Goal: Register for event/course

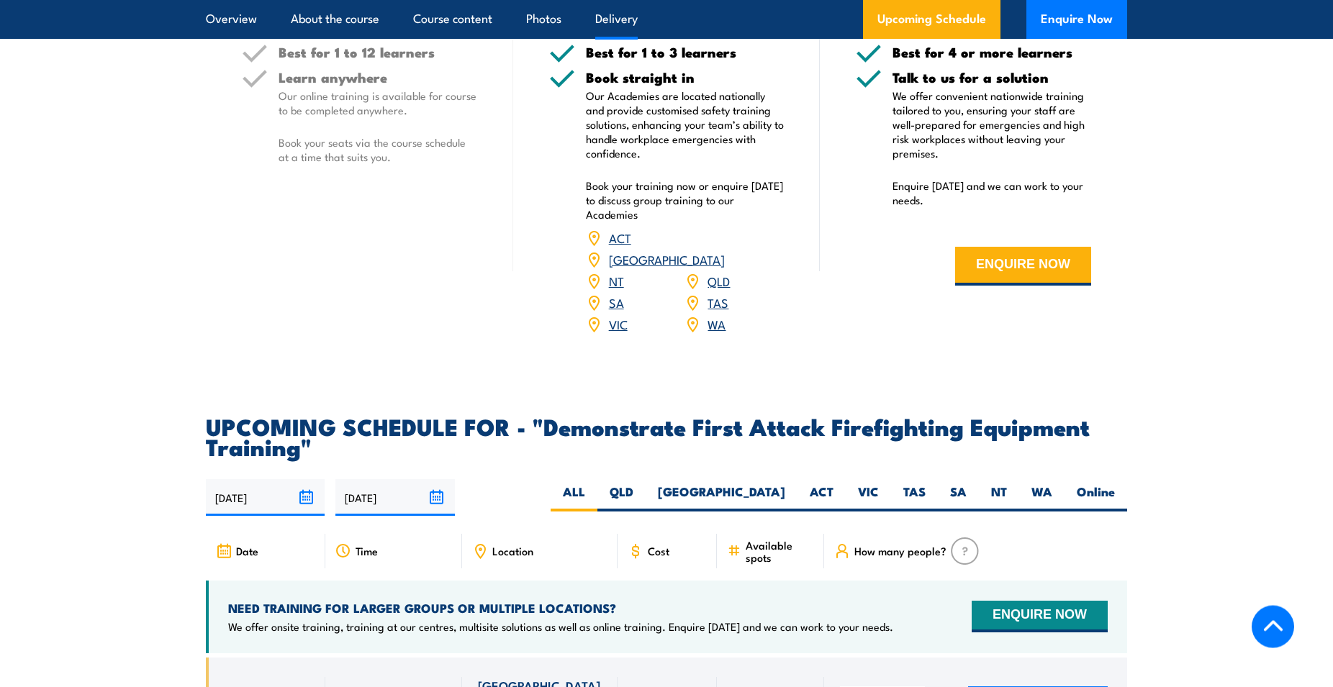
scroll to position [2349, 0]
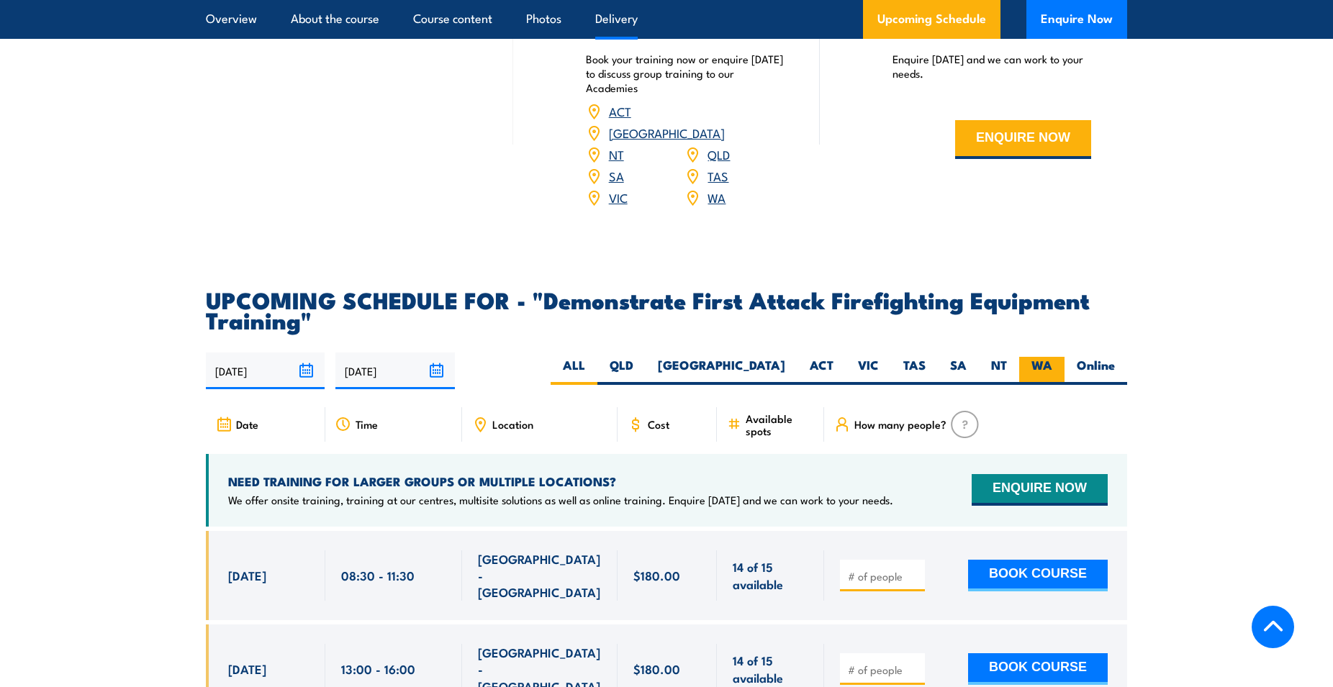
click at [1054, 357] on label "WA" at bounding box center [1041, 371] width 45 height 28
click at [1054, 357] on input "WA" at bounding box center [1056, 361] width 9 height 9
radio input "true"
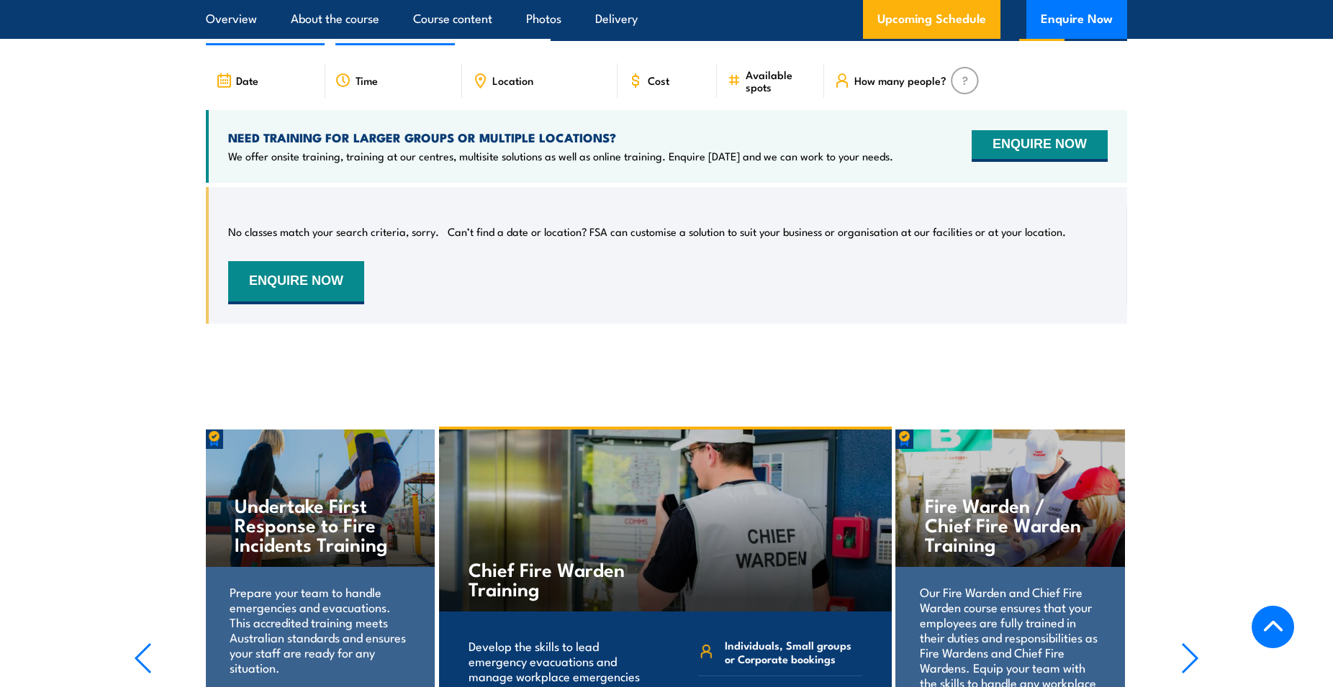
scroll to position [2913, 0]
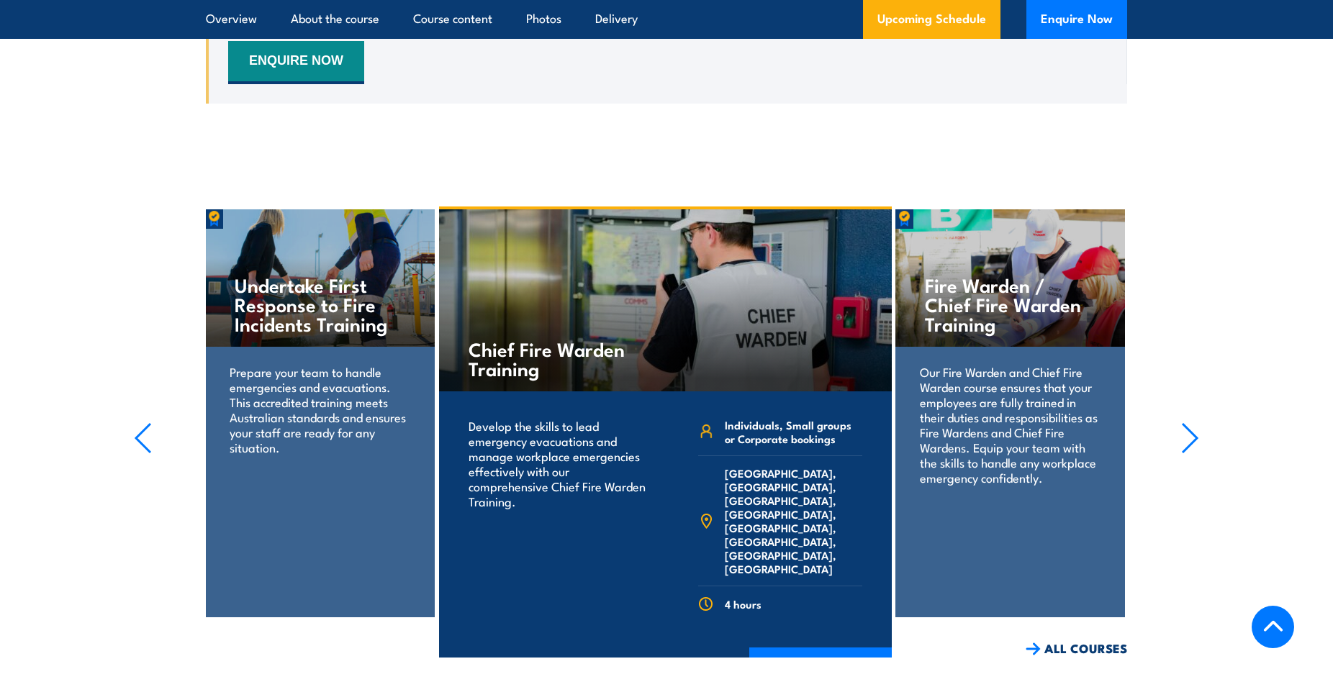
click at [1185, 422] on icon "button" at bounding box center [1190, 438] width 18 height 32
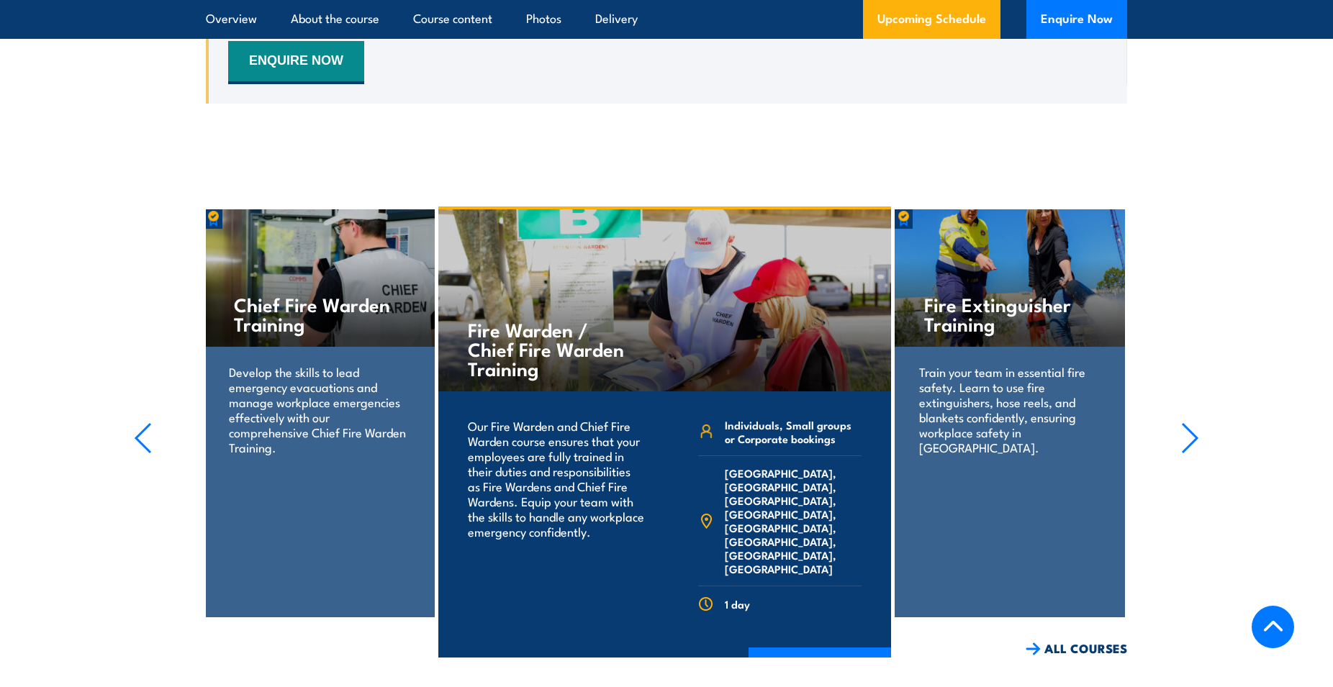
click at [1185, 422] on icon "button" at bounding box center [1190, 438] width 18 height 32
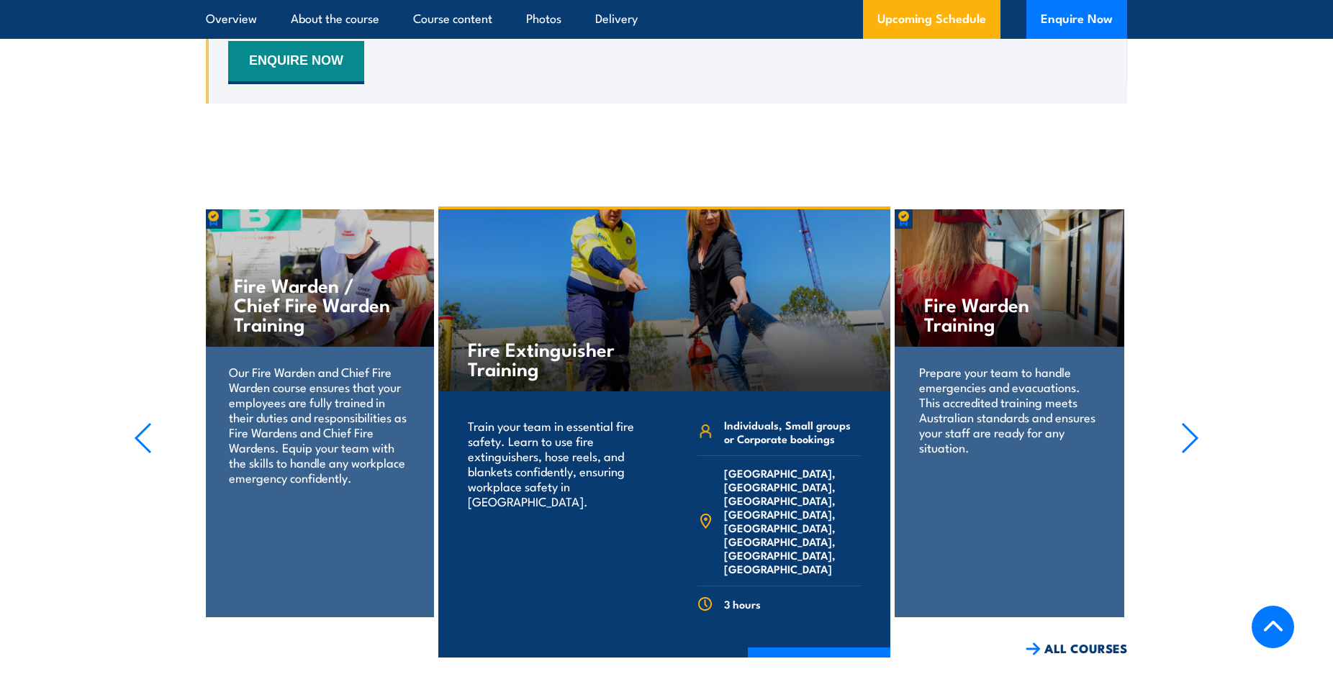
click at [1185, 422] on icon "button" at bounding box center [1190, 438] width 18 height 32
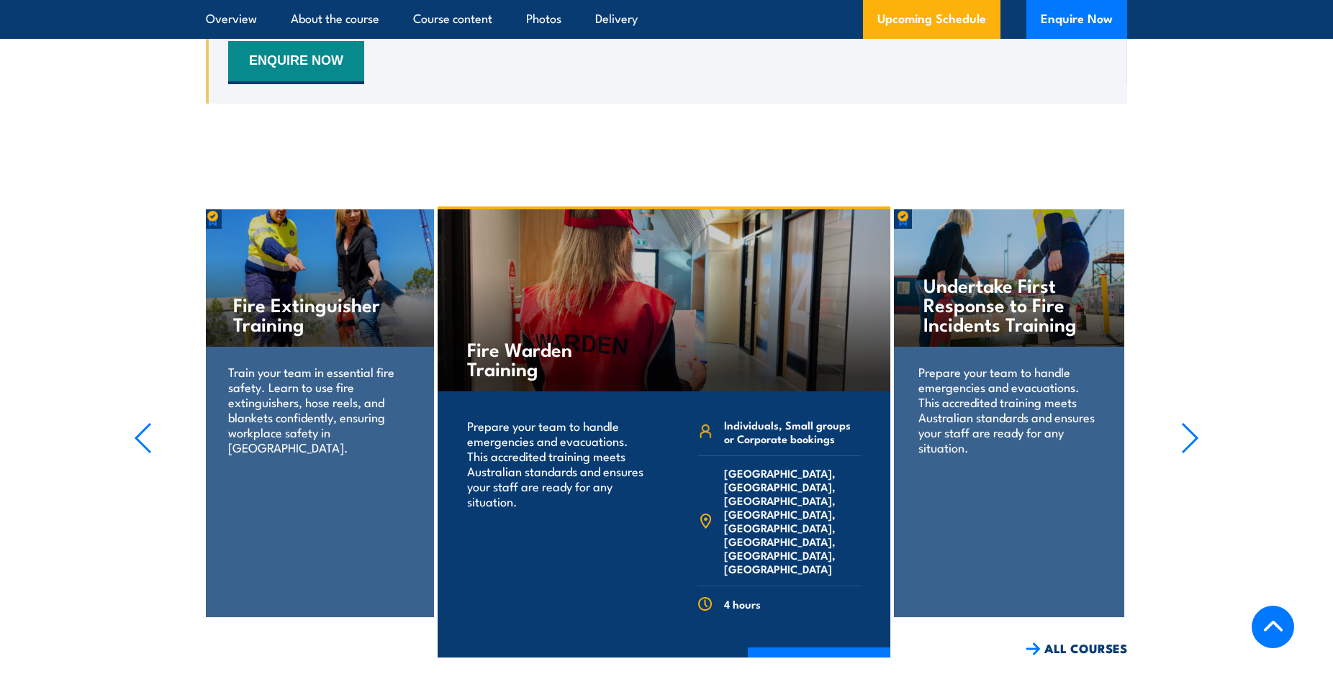
click at [1185, 422] on icon "button" at bounding box center [1190, 438] width 18 height 32
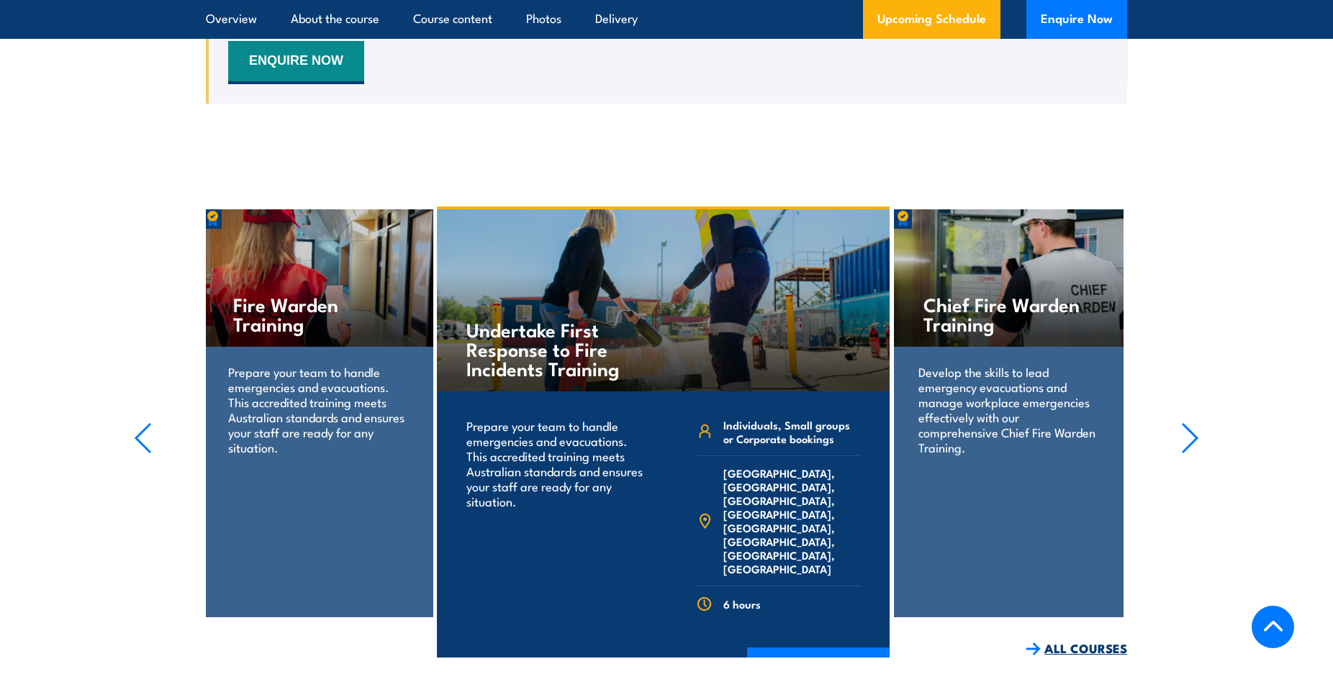
click at [1100, 640] on link "ALL COURSES" at bounding box center [1075, 648] width 101 height 17
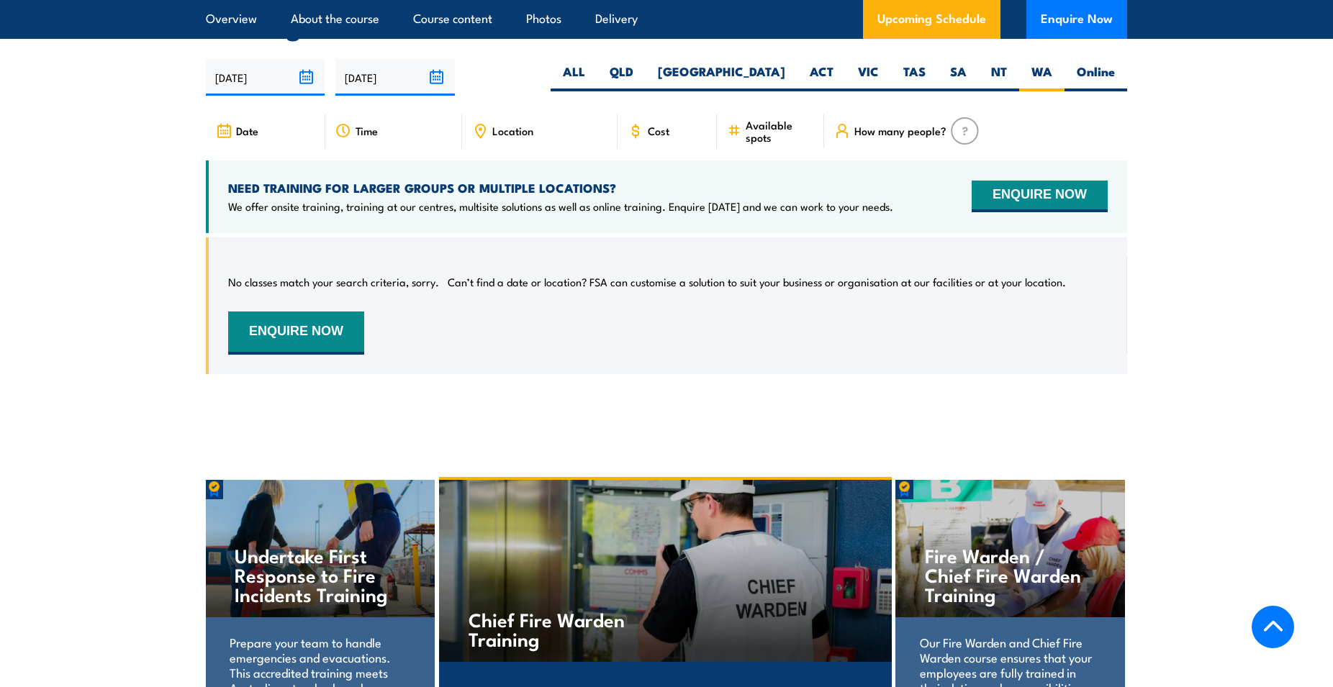
scroll to position [2422, 0]
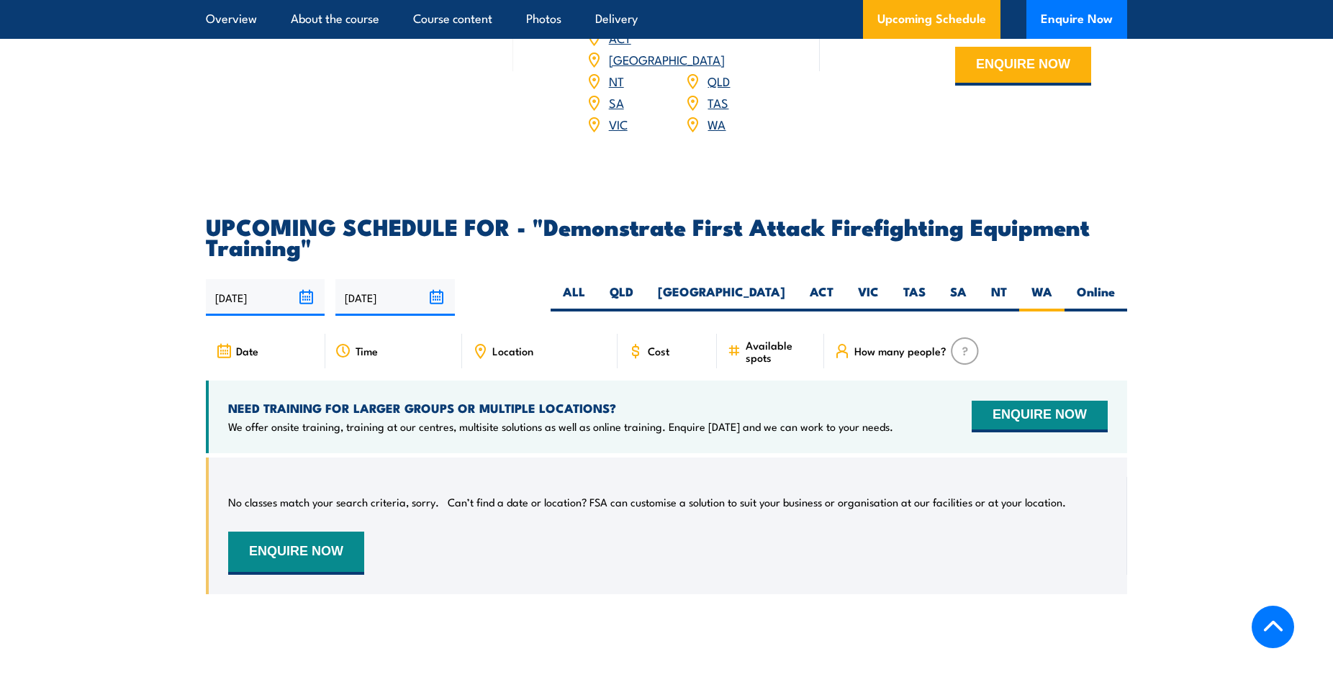
click at [227, 353] on icon at bounding box center [227, 353] width 0 height 1
click at [366, 345] on span "Time" at bounding box center [366, 351] width 22 height 12
click at [853, 334] on div "How many people?" at bounding box center [975, 351] width 303 height 35
click at [1056, 401] on button "ENQUIRE NOW" at bounding box center [1039, 417] width 136 height 32
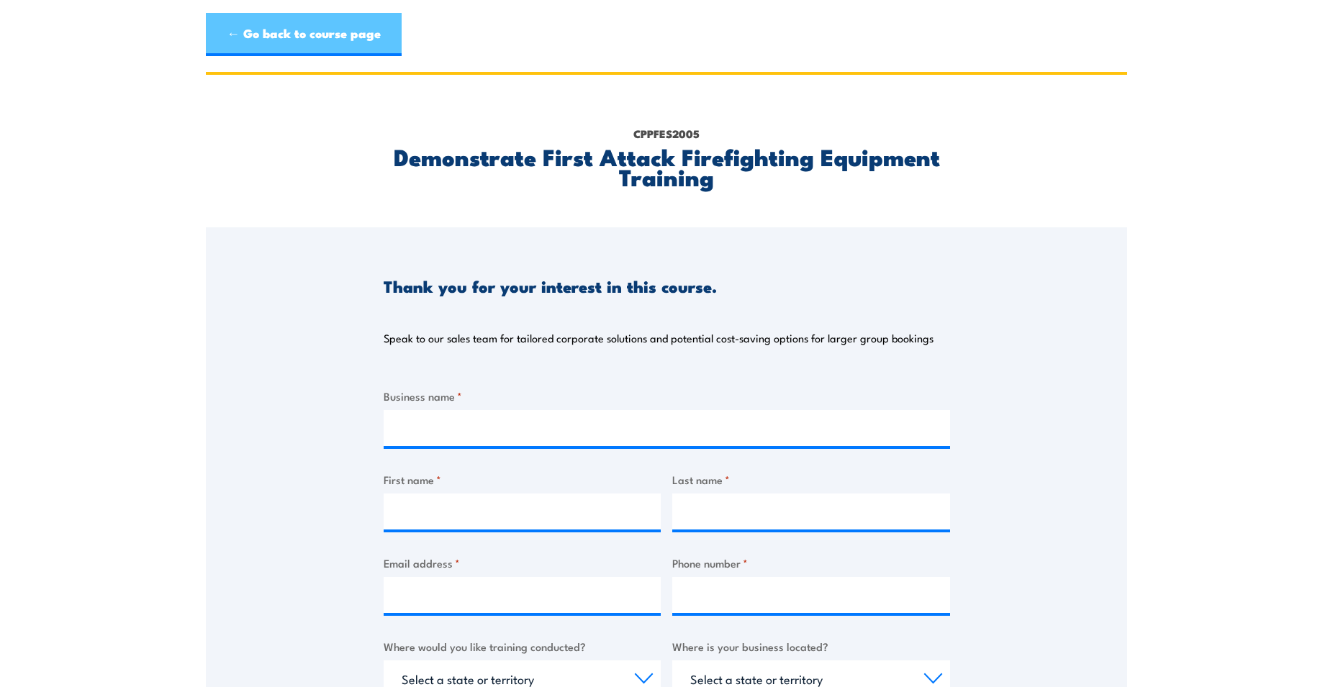
click at [324, 32] on link "← Go back to course page" at bounding box center [304, 34] width 196 height 43
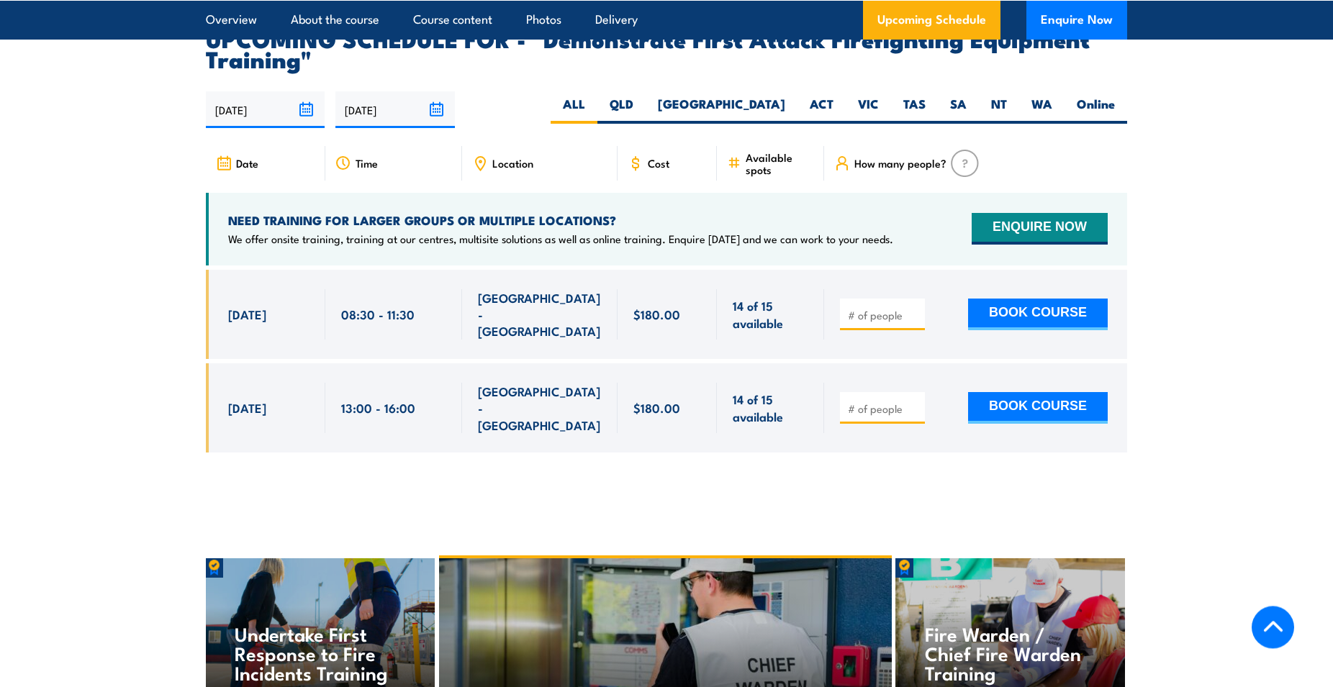
scroll to position [2610, 0]
